Goal: Transaction & Acquisition: Purchase product/service

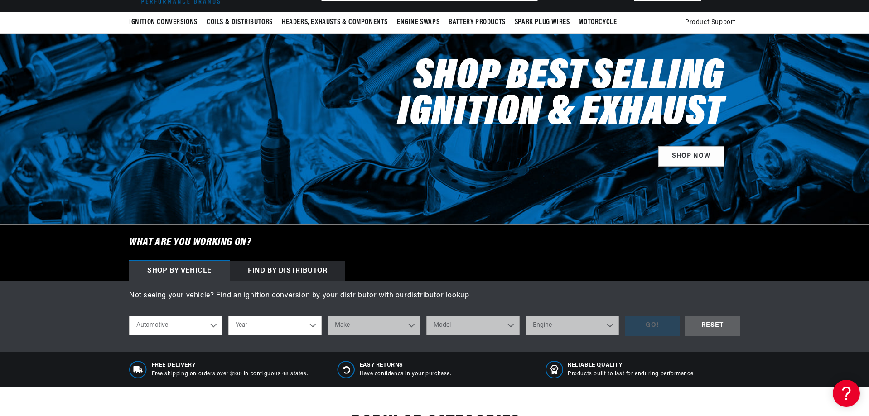
scroll to position [136, 0]
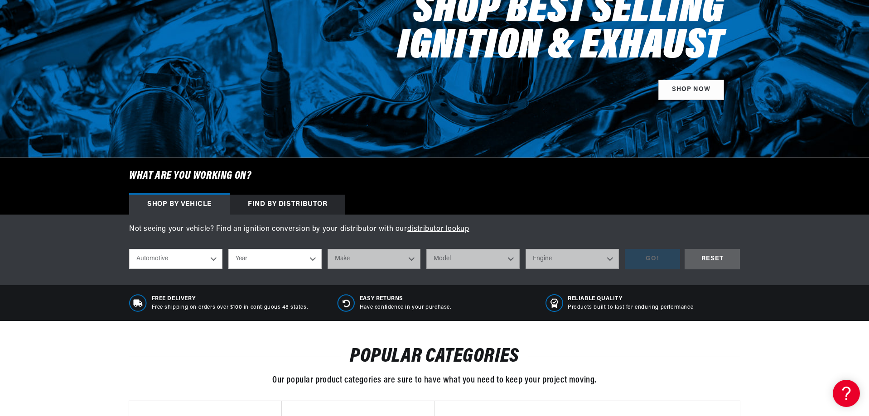
click at [299, 267] on select "Year 2026 2025 2024 2023 2022 2021 2020 2019 2018 2017 2016 2015 2014 2013 2012…" at bounding box center [274, 259] width 93 height 20
select select "1964"
click at [228, 249] on select "Year 2026 2025 2024 2023 2022 2021 2020 2019 2018 2017 2016 2015 2014 2013 2012…" at bounding box center [274, 259] width 93 height 20
select select "1964"
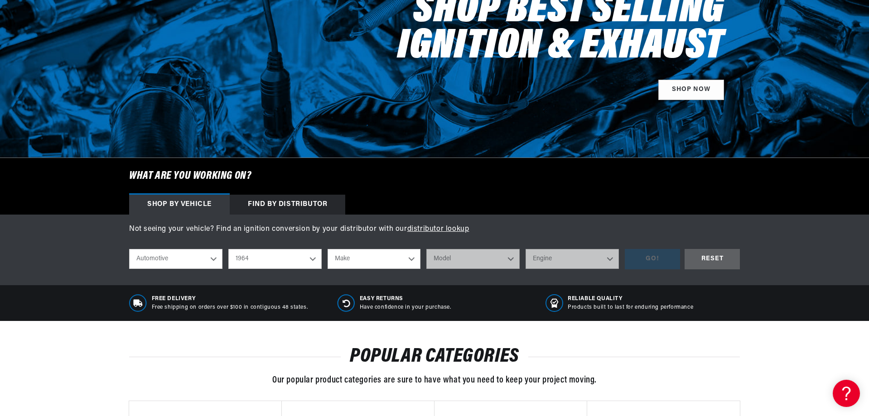
click at [385, 251] on select "Make American Motors Aston Martin Austin Austin Healey Bentley Buick Cadillac C…" at bounding box center [374, 259] width 93 height 20
select select "Chevrolet"
click at [328, 249] on select "Make American Motors Aston Martin Austin Austin Healey Bentley Buick Cadillac C…" at bounding box center [374, 259] width 93 height 20
select select "Chevrolet"
click at [484, 253] on select "Model Bel Air Biscayne C10 Pickup C20 Pickup C30 Pickup Chevelle Chevy II Corva…" at bounding box center [472, 259] width 93 height 20
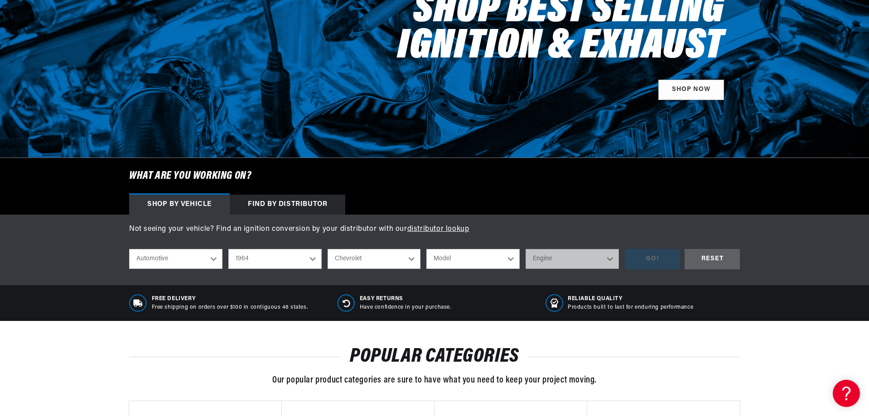
scroll to position [0, 275]
select select "Corvette"
click at [426, 249] on select "Model Bel Air Biscayne C10 Pickup C20 Pickup C30 Pickup Chevelle Chevy II Corva…" at bounding box center [472, 259] width 93 height 20
select select "Corvette"
click at [557, 261] on select "Engine 6.5L 7.0L 7.4L 283cid / 4.6L 327cid / 5.3L 327cid / 5.4L 348cid / 5.7L" at bounding box center [572, 259] width 93 height 20
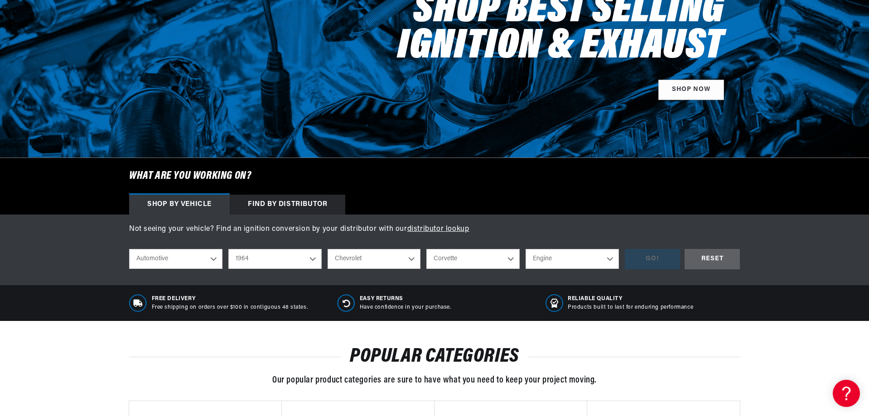
select select "327cid-5.3L"
click at [526, 249] on select "Engine 6.5L 7.0L 7.4L 283cid / 4.6L 327cid / 5.3L 327cid / 5.4L 348cid / 5.7L" at bounding box center [572, 259] width 93 height 20
select select "327cid-5.3L"
click at [597, 260] on select "6.5L 7.0L 7.4L 283cid / 4.6L 327cid / 5.3L 327cid / 5.4L 348cid / 5.7L" at bounding box center [572, 259] width 93 height 20
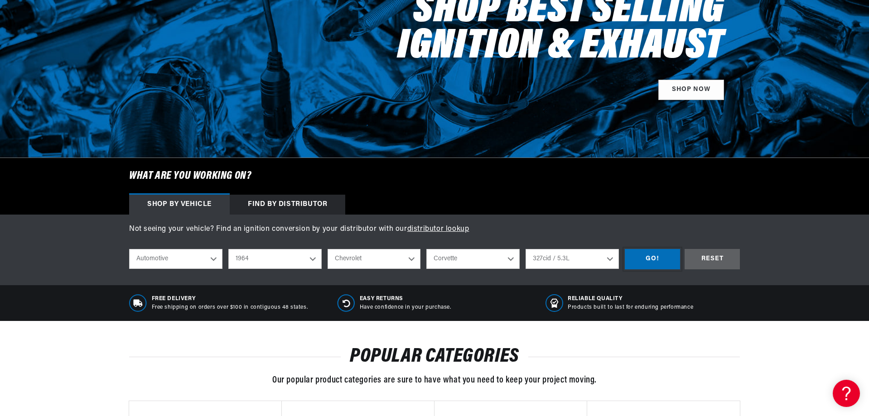
click at [664, 260] on div "GO!" at bounding box center [652, 259] width 55 height 20
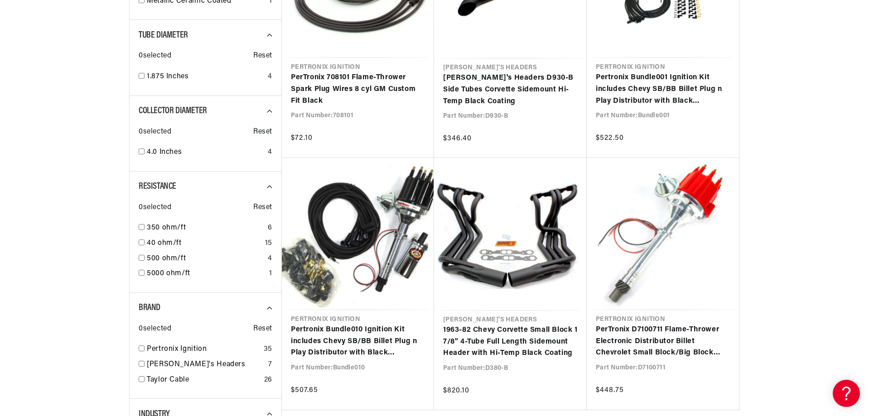
scroll to position [770, 0]
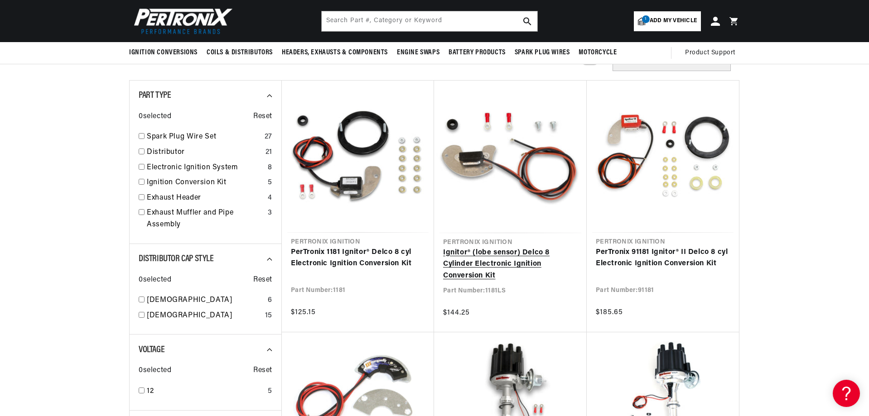
scroll to position [0, 275]
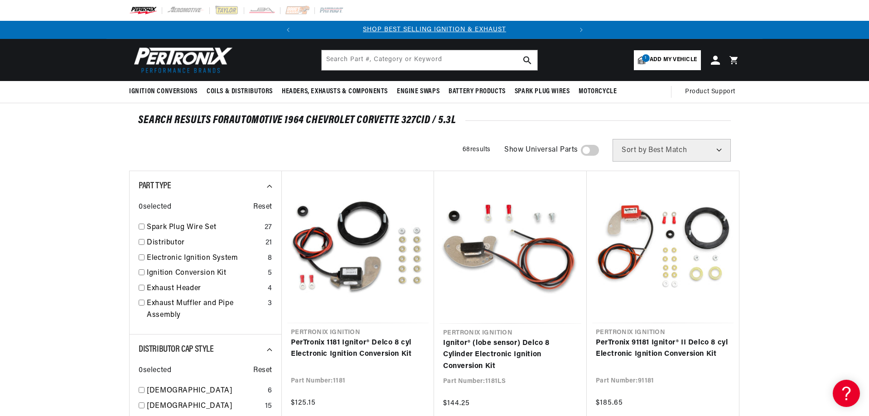
click at [672, 58] on span "Add my vehicle" at bounding box center [673, 60] width 47 height 9
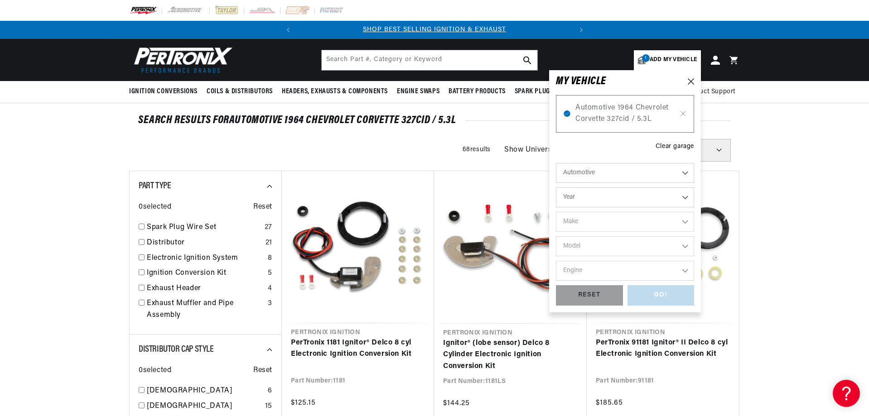
click at [634, 170] on select "Automotive Agricultural Industrial Marine Motorcycle" at bounding box center [625, 173] width 138 height 20
click at [634, 171] on select "Automotive Agricultural Industrial Marine Motorcycle" at bounding box center [625, 173] width 138 height 20
click at [618, 198] on select "Year 2026 2025 2024 2023 2022 2021 2020 2019 2018 2017 2016 2015 2014 2013 2012…" at bounding box center [625, 198] width 138 height 20
click at [640, 195] on select "Year 2026 2025 2024 2023 2022 2021 2020 2019 2018 2017 2016 2015 2014 2013 2012…" at bounding box center [625, 198] width 138 height 20
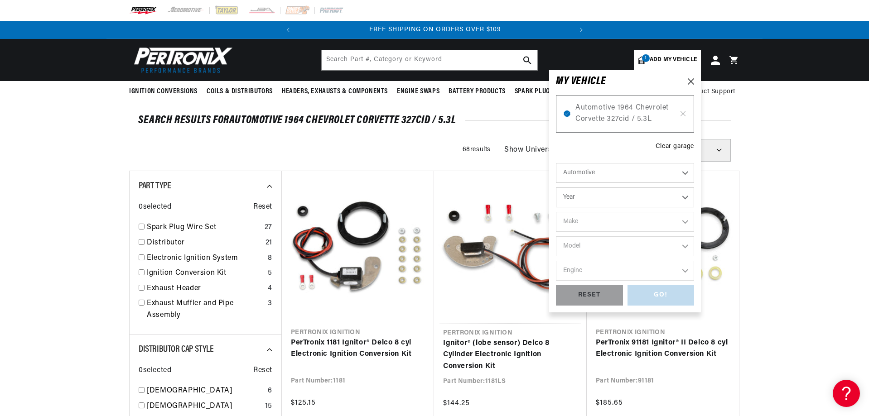
select select "1969"
click at [556, 188] on select "Year 2026 2025 2024 2023 2022 2021 2020 2019 2018 2017 2016 2015 2014 2013 2012…" at bounding box center [625, 198] width 138 height 20
select select "1969"
click at [630, 224] on select "Make Alfa Romeo American Motors Aston Martin Austin Austin Healey Avanti BMW Bu…" at bounding box center [625, 222] width 138 height 20
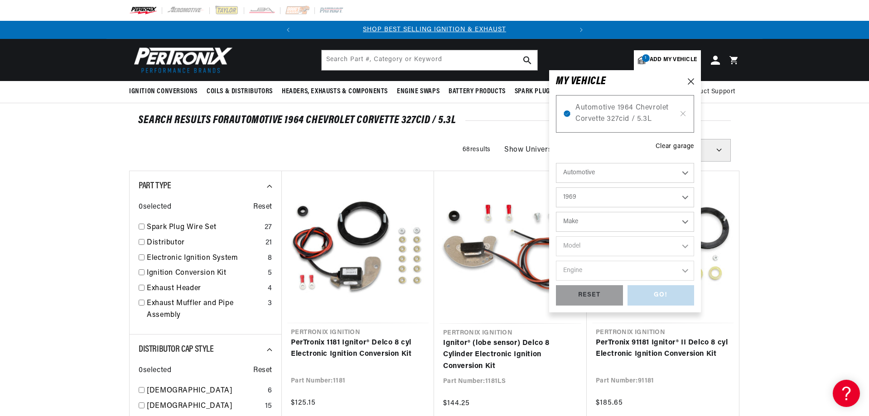
select select "American-Motors"
click at [556, 212] on select "Make Alfa Romeo American Motors Aston Martin Austin Austin Healey Avanti BMW Bu…" at bounding box center [625, 222] width 138 height 20
select select "American-Motors"
click at [620, 242] on select "Model Ambassador AMX Javelin Rambler Rebel" at bounding box center [625, 247] width 138 height 20
select select "Javelin"
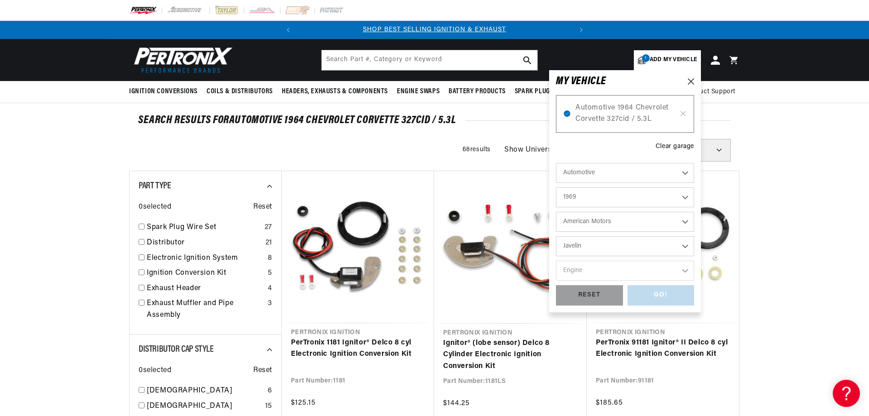
click at [556, 237] on select "Model Ambassador AMX Javelin Rambler Rebel" at bounding box center [625, 247] width 138 height 20
select select "Javelin"
click at [618, 272] on select "Engine 3.8L 4.2L 4.7L 4.8L 5.6L 6.4L" at bounding box center [625, 271] width 138 height 20
select select "5.6L"
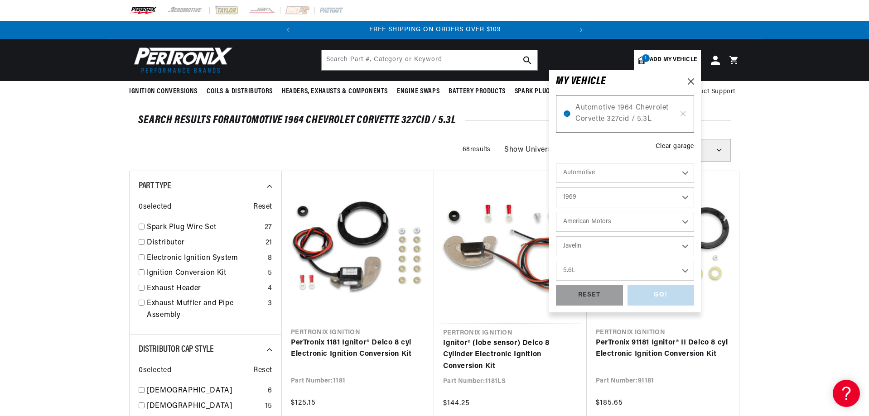
click at [556, 261] on select "Engine 3.8L 4.2L 4.7L 4.8L 5.6L 6.4L" at bounding box center [625, 271] width 138 height 20
select select "5.6L"
click at [657, 298] on div "GO!" at bounding box center [661, 295] width 67 height 20
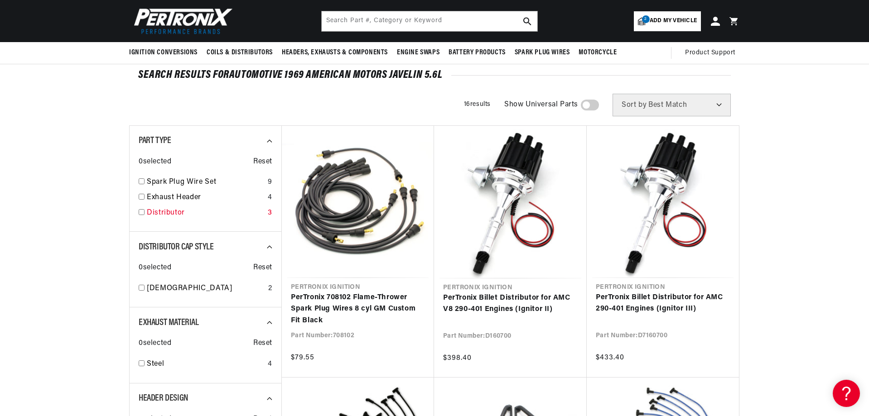
click at [144, 211] on input "checkbox" at bounding box center [142, 212] width 6 height 6
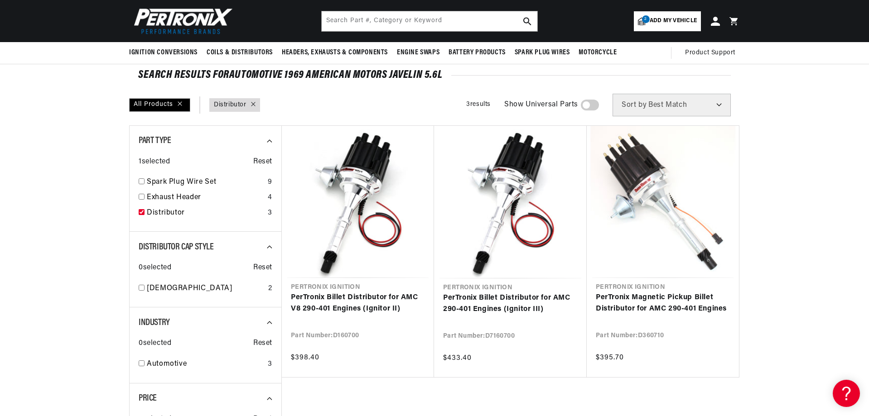
click at [253, 104] on icon at bounding box center [253, 104] width 4 height 4
checkbox input "false"
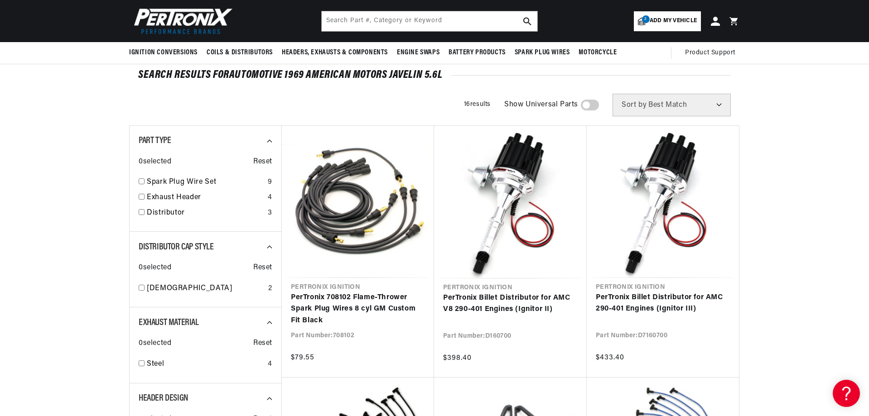
scroll to position [0, 275]
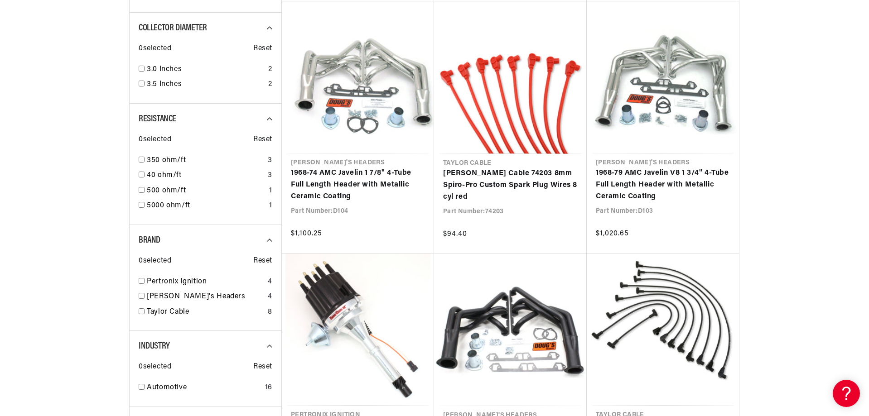
scroll to position [861, 0]
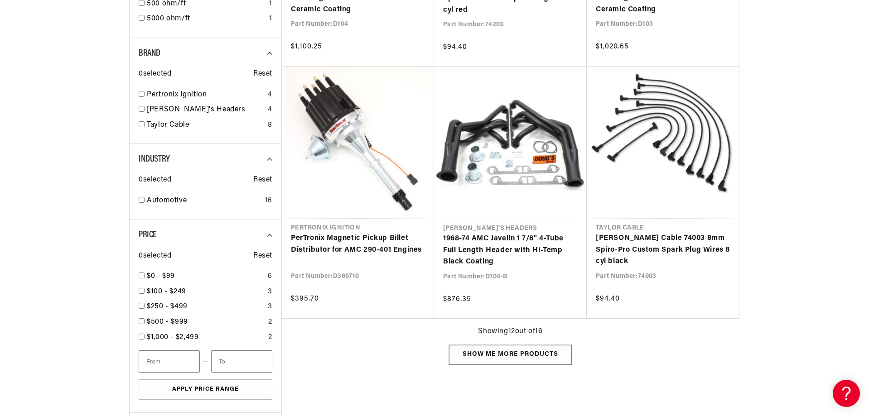
click at [550, 350] on div "Show me more products" at bounding box center [510, 355] width 123 height 20
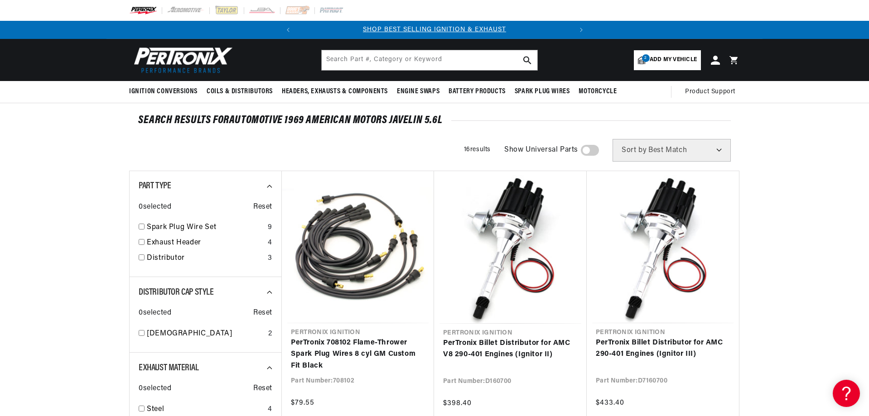
click at [681, 56] on span "Add my vehicle" at bounding box center [673, 60] width 47 height 9
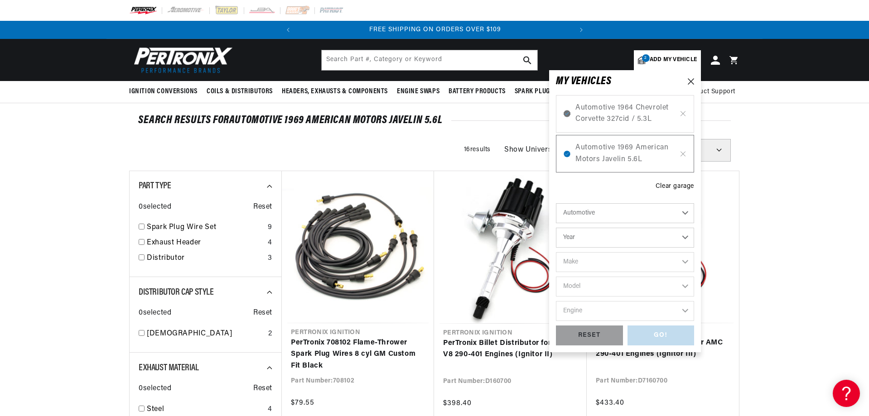
click at [650, 240] on select "Year 2026 2025 2024 2023 2022 2021 2020 2019 2018 2017 2016 2015 2014 2013 2012…" at bounding box center [625, 238] width 138 height 20
select select "1970"
click at [556, 228] on select "Year 2026 2025 2024 2023 2022 2021 2020 2019 2018 2017 2016 2015 2014 2013 2012…" at bounding box center [625, 238] width 138 height 20
click at [630, 239] on select "2026 2025 2024 2023 2022 2021 2020 2019 2018 2017 2016 2015 2014 2013 2012 2011…" at bounding box center [625, 238] width 138 height 20
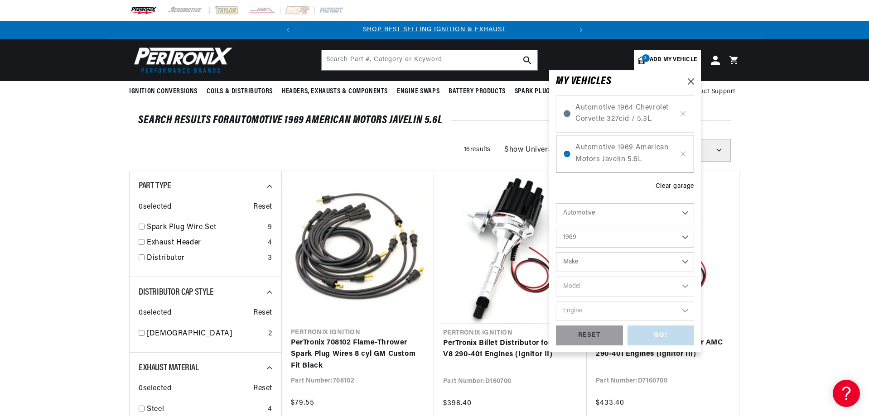
click at [556, 228] on select "2026 2025 2024 2023 2022 2021 2020 2019 2018 2017 2016 2015 2014 2013 2012 2011…" at bounding box center [625, 238] width 138 height 20
select select "1969"
click at [609, 256] on select "Make Alfa Romeo American Motors Aston Martin Austin Austin Healey Avanti BMW Bu…" at bounding box center [625, 262] width 138 height 20
select select "American-Motors"
click at [556, 252] on select "Make Alfa Romeo American Motors Aston Martin Austin Austin Healey Avanti BMW Bu…" at bounding box center [625, 262] width 138 height 20
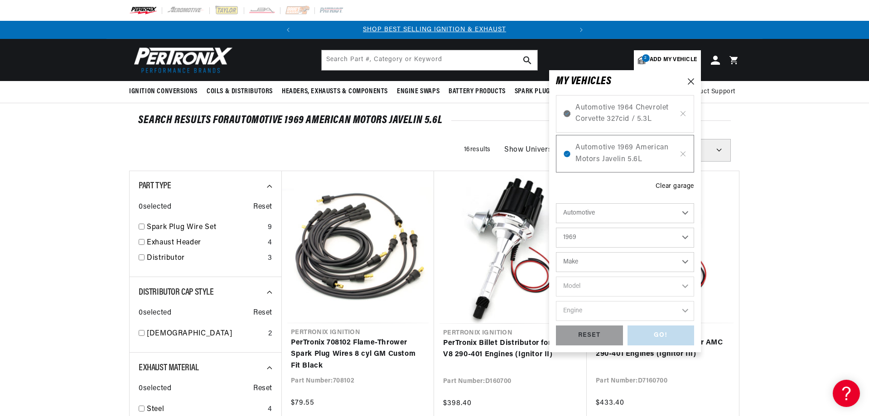
select select "American-Motors"
click at [653, 282] on select "Model Ambassador AMX Javelin Rambler Rebel" at bounding box center [625, 287] width 138 height 20
select select "Javelin"
click at [556, 277] on select "Model Ambassador AMX Javelin Rambler Rebel" at bounding box center [625, 287] width 138 height 20
select select "Javelin"
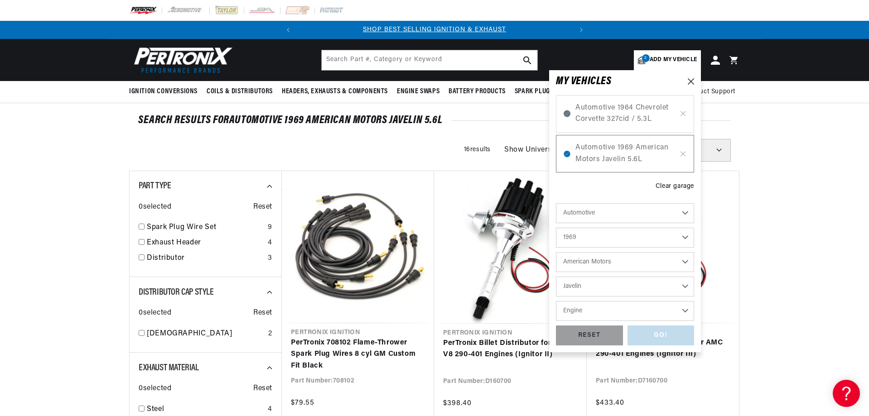
click at [652, 313] on select "Engine 3.8L 4.2L 4.7L 4.8L 5.6L 6.4L" at bounding box center [625, 311] width 138 height 20
select select "6.4L"
click at [556, 301] on select "Engine 3.8L 4.2L 4.7L 4.8L 5.6L 6.4L" at bounding box center [625, 311] width 138 height 20
select select "6.4L"
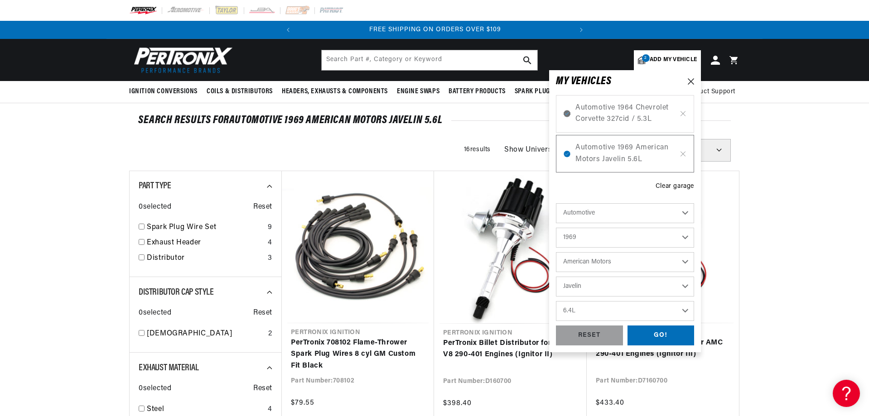
scroll to position [0, 130]
click at [679, 336] on div "GO!" at bounding box center [661, 336] width 67 height 20
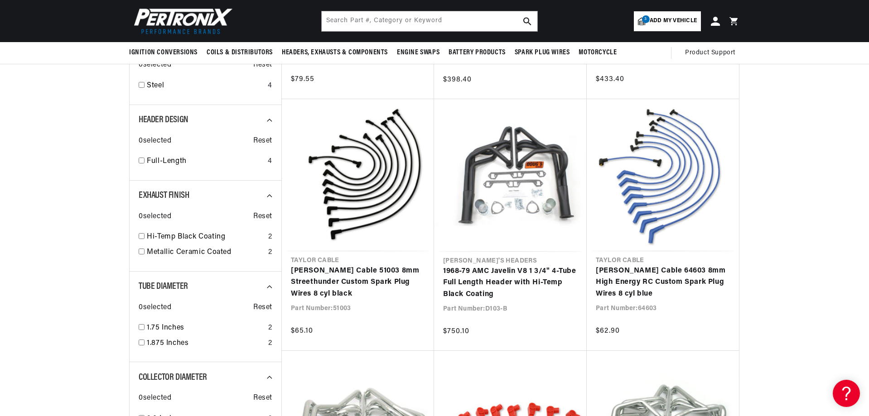
scroll to position [272, 0]
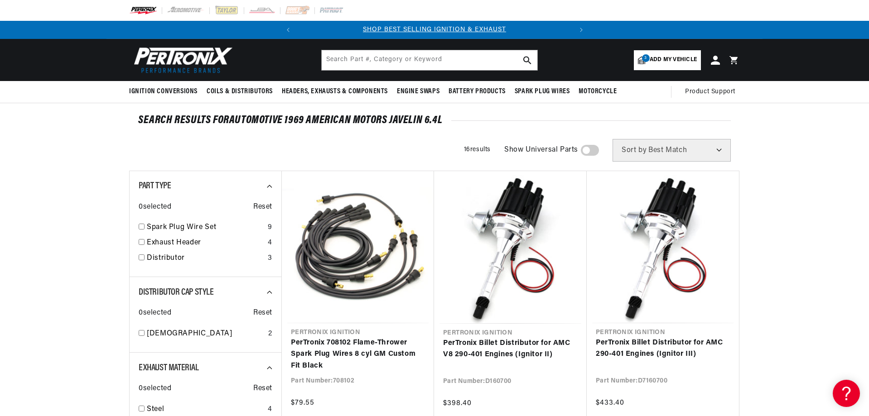
click at [673, 61] on span "Add my vehicle" at bounding box center [673, 60] width 47 height 9
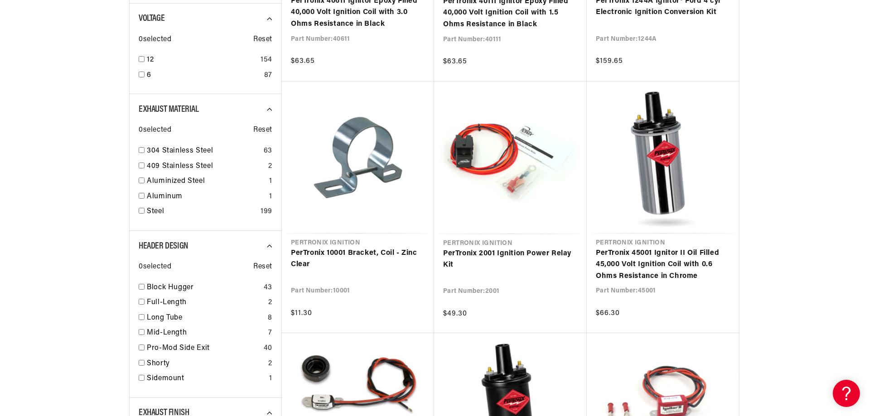
scroll to position [822, 0]
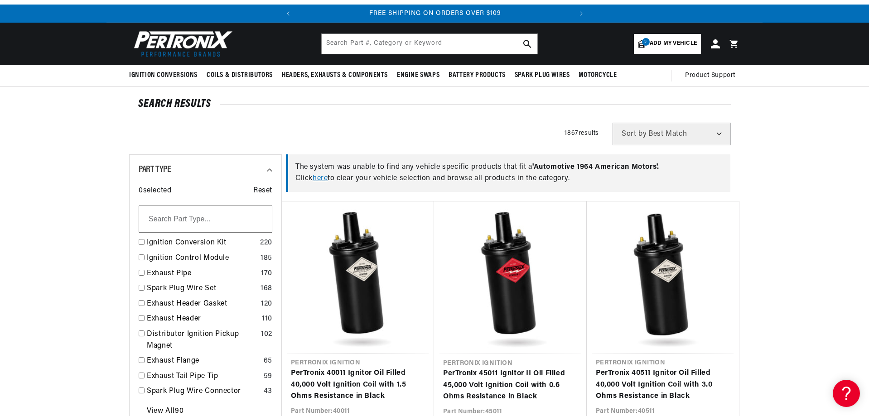
scroll to position [317, 0]
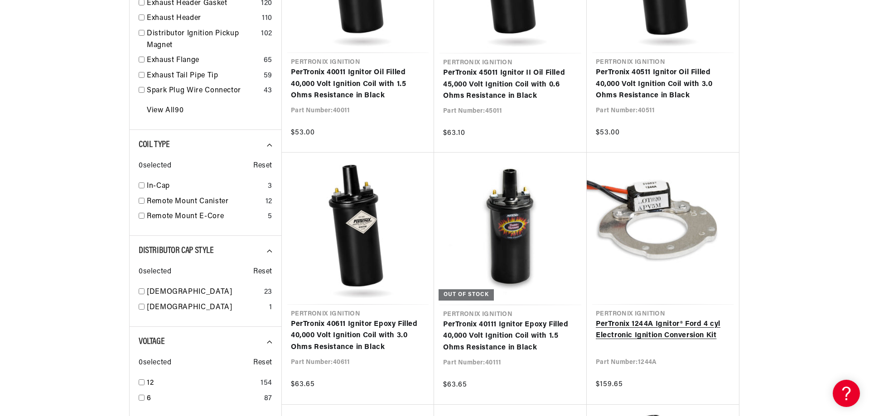
scroll to position [0, 0]
